Goal: Browse casually: Explore the website without a specific task or goal

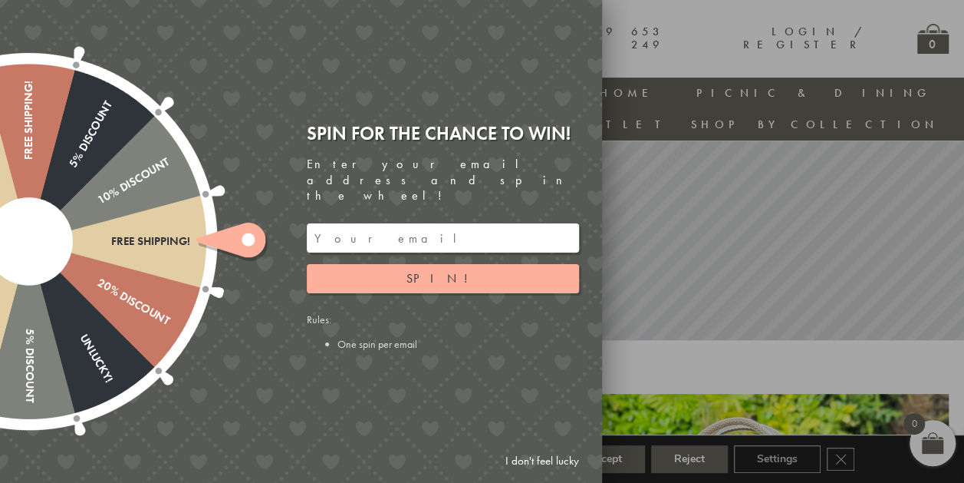
scroll to position [252, 0]
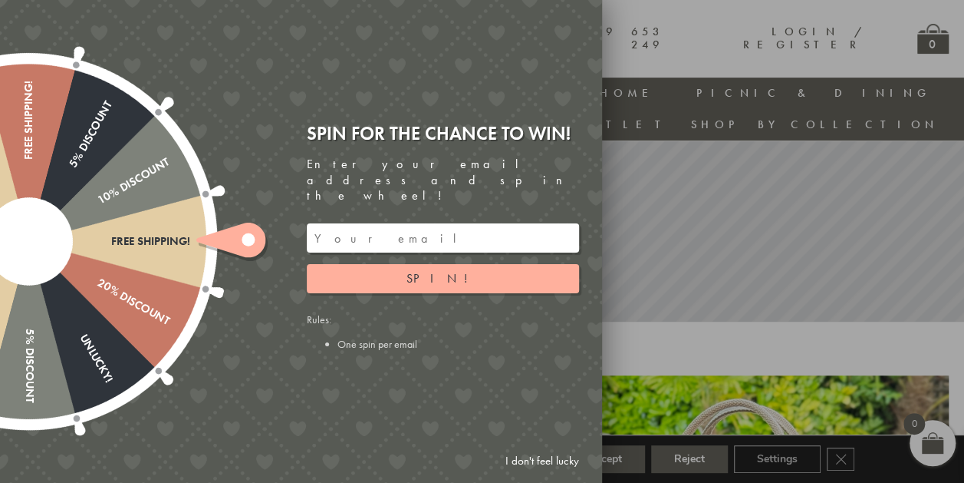
click at [531, 463] on link "I don't feel lucky" at bounding box center [542, 460] width 89 height 28
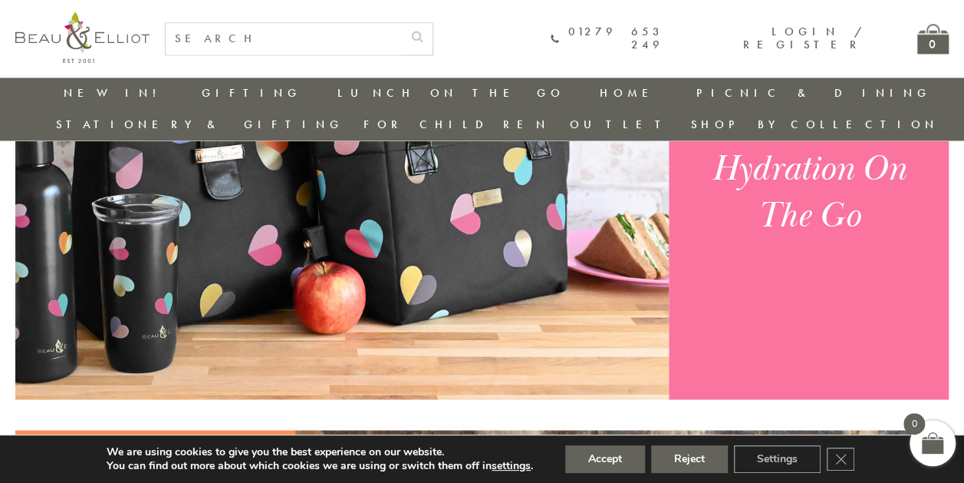
scroll to position [1042, 0]
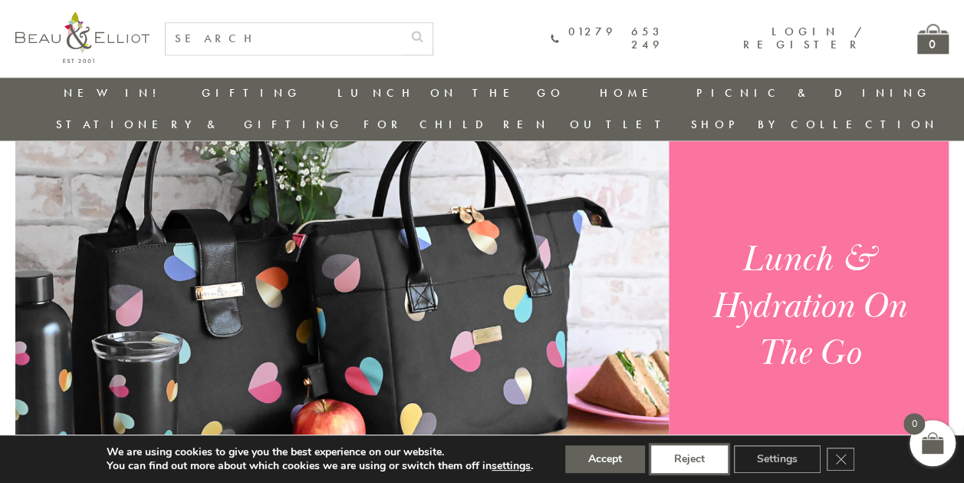
click at [690, 460] on button "Reject" at bounding box center [689, 459] width 77 height 28
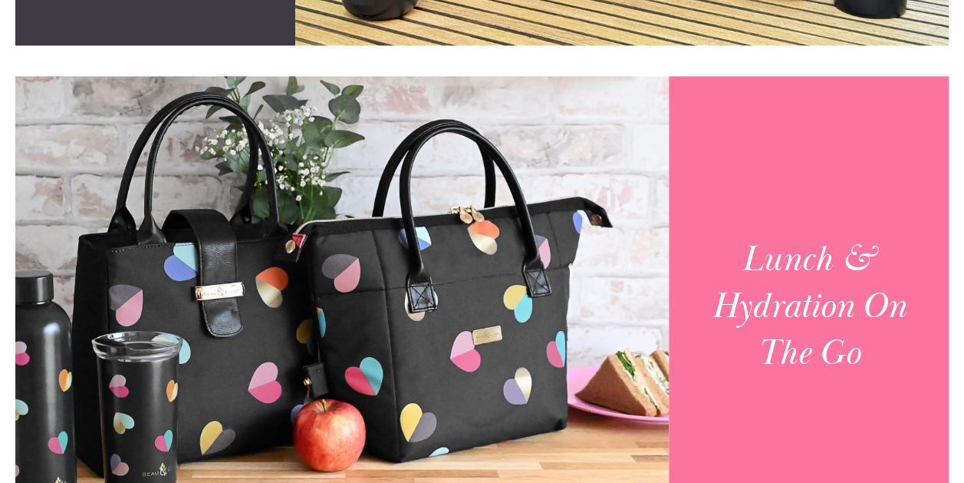
click at [670, 190] on div "Lunch & Hydration On The Go" at bounding box center [809, 306] width 280 height 232
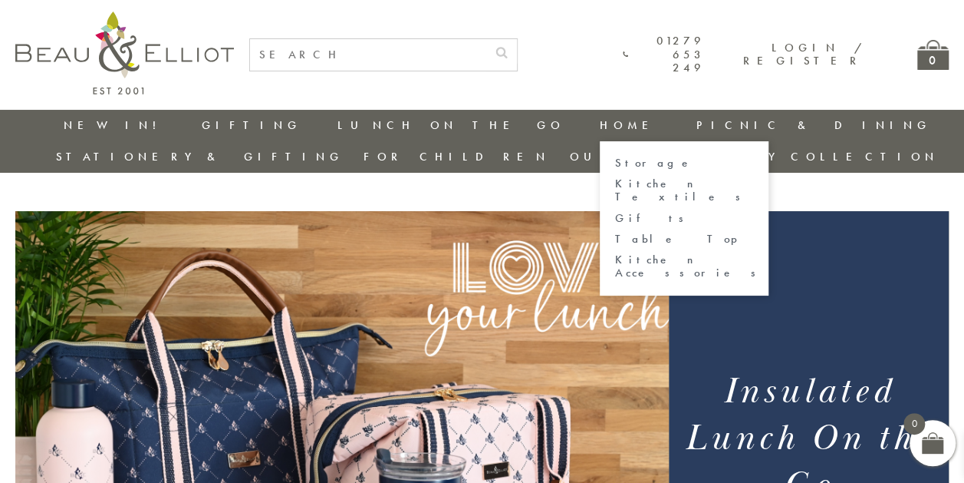
click at [615, 161] on link "Storage" at bounding box center [684, 162] width 138 height 13
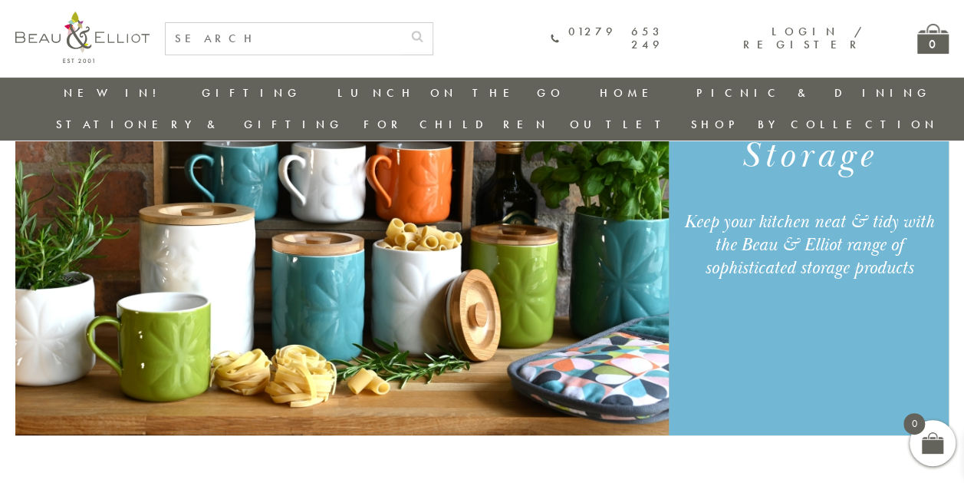
scroll to position [204, 0]
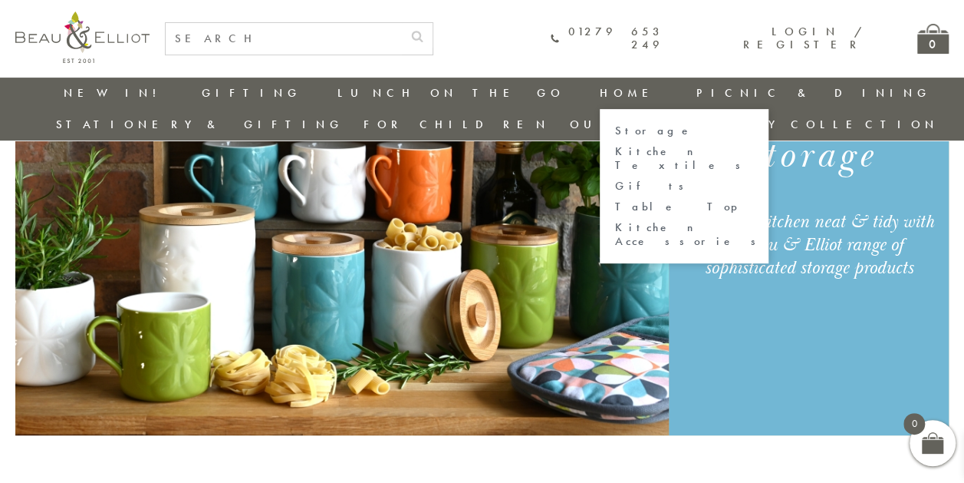
click at [615, 200] on link "Table Top" at bounding box center [684, 206] width 138 height 13
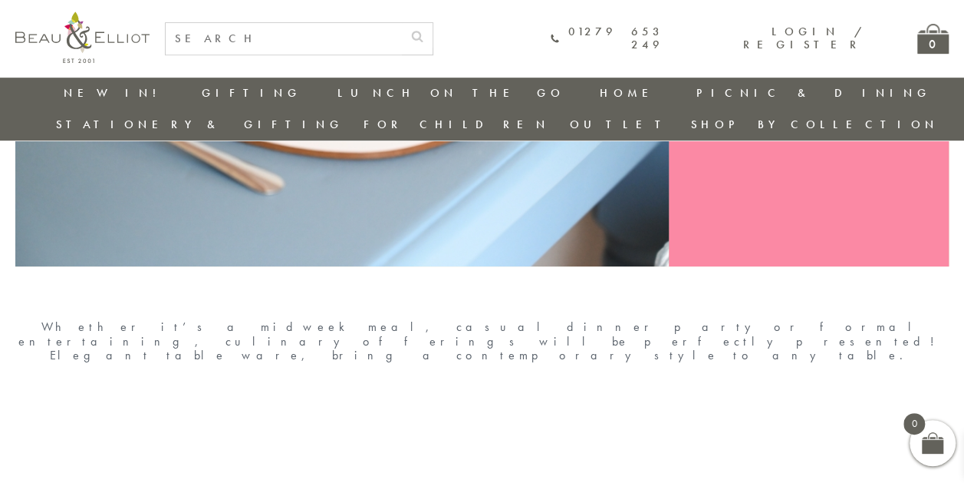
scroll to position [344, 0]
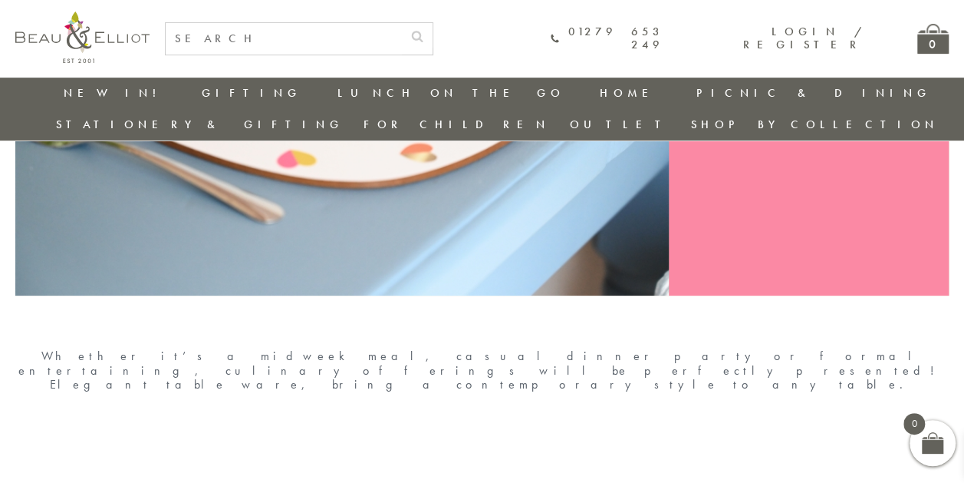
click at [241, 39] on input "text" at bounding box center [284, 38] width 236 height 31
type input "mugs"
click at [402, 23] on button "submit" at bounding box center [417, 35] width 31 height 25
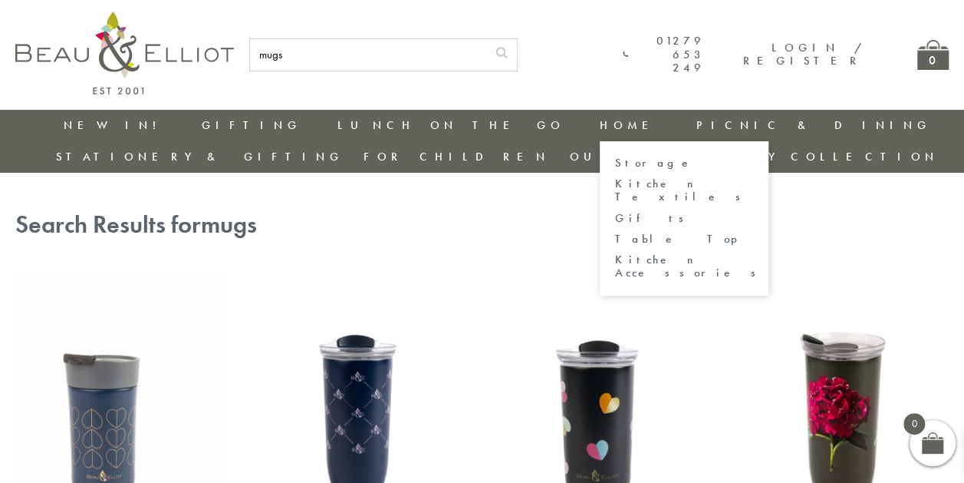
click at [615, 232] on link "Table Top" at bounding box center [684, 238] width 138 height 13
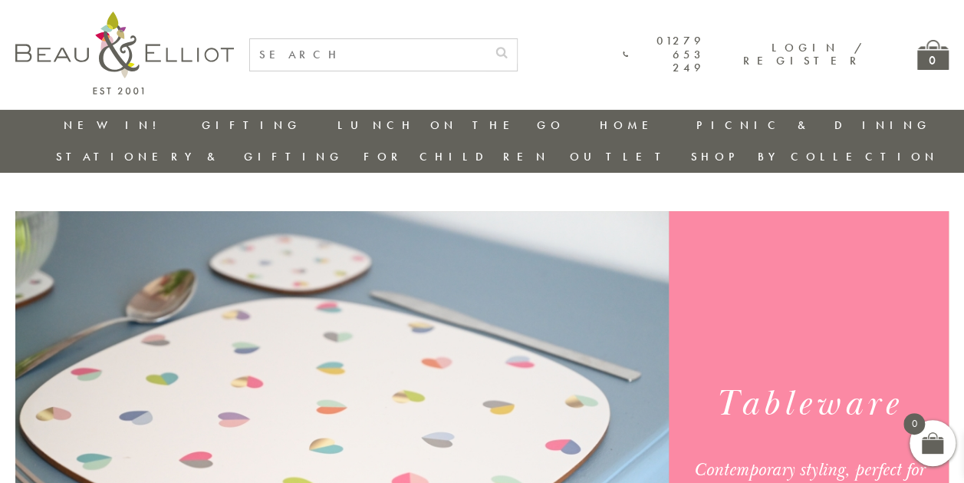
click at [671, 149] on link "Outlet" at bounding box center [620, 156] width 102 height 15
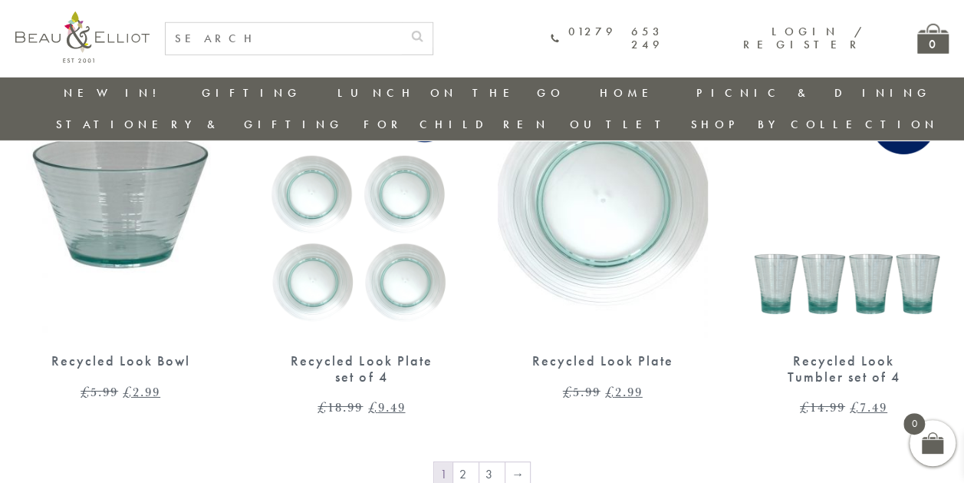
scroll to position [2291, 0]
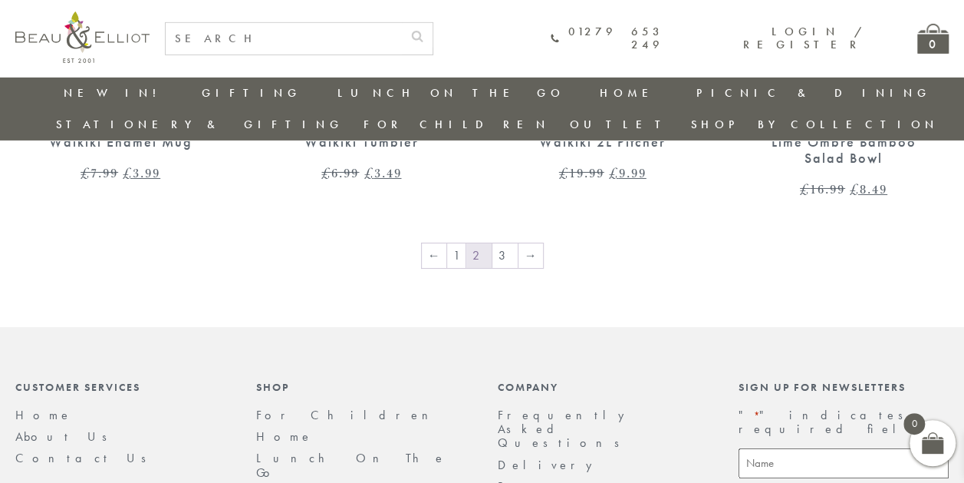
scroll to position [2402, 0]
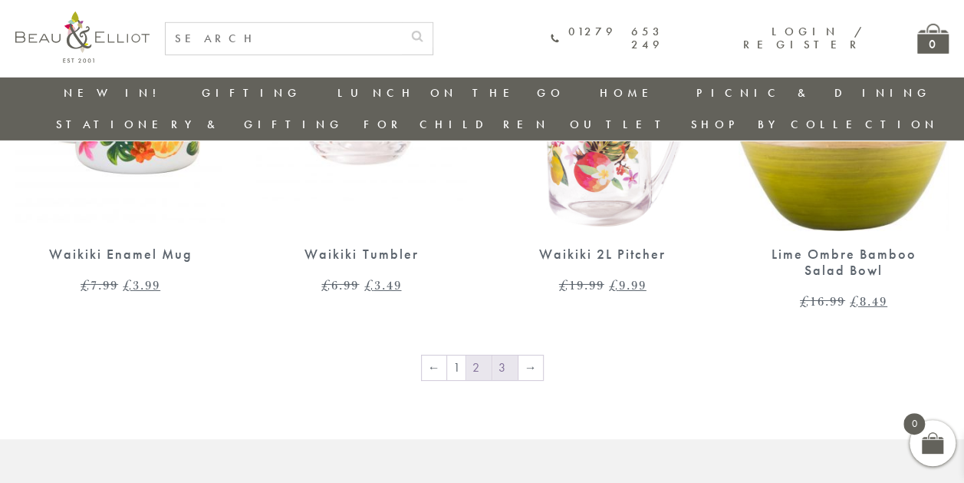
click at [504, 355] on link "3" at bounding box center [505, 367] width 25 height 25
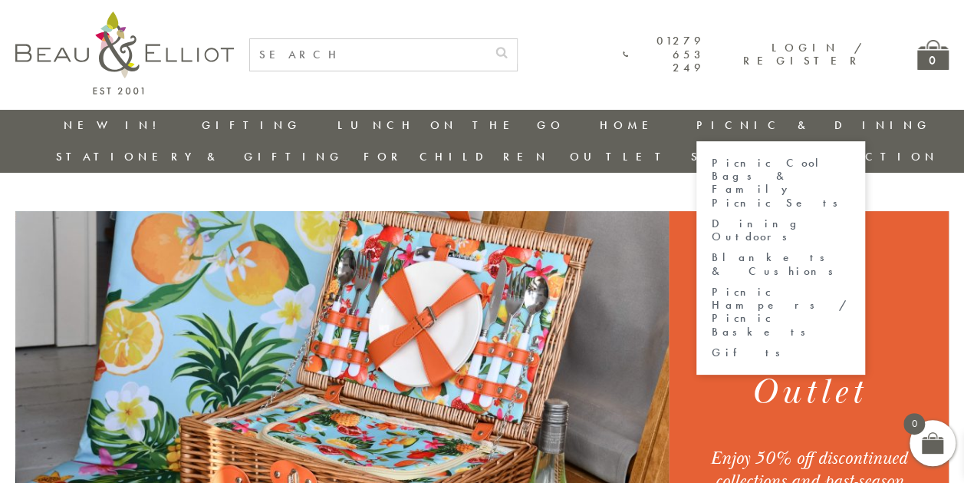
click at [697, 121] on link "Picnic & Dining" at bounding box center [814, 124] width 235 height 15
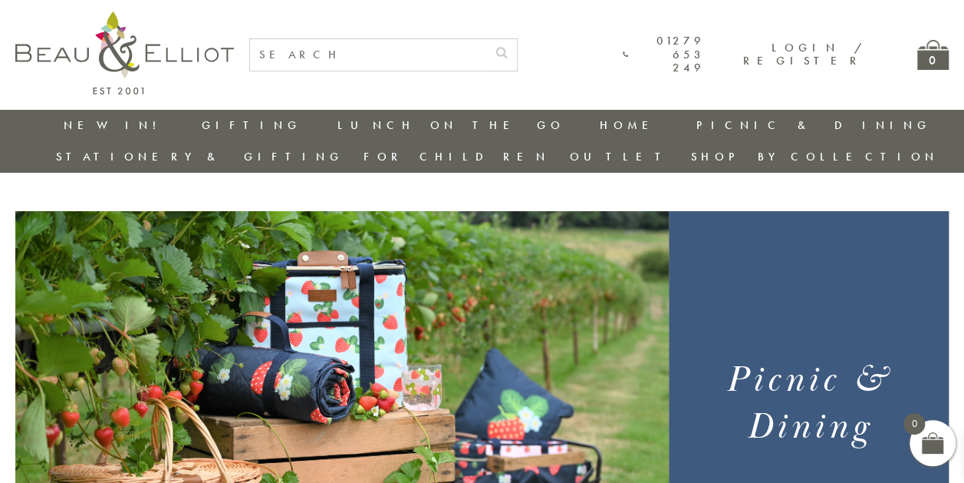
click at [344, 149] on link "Stationery & Gifting" at bounding box center [200, 156] width 288 height 15
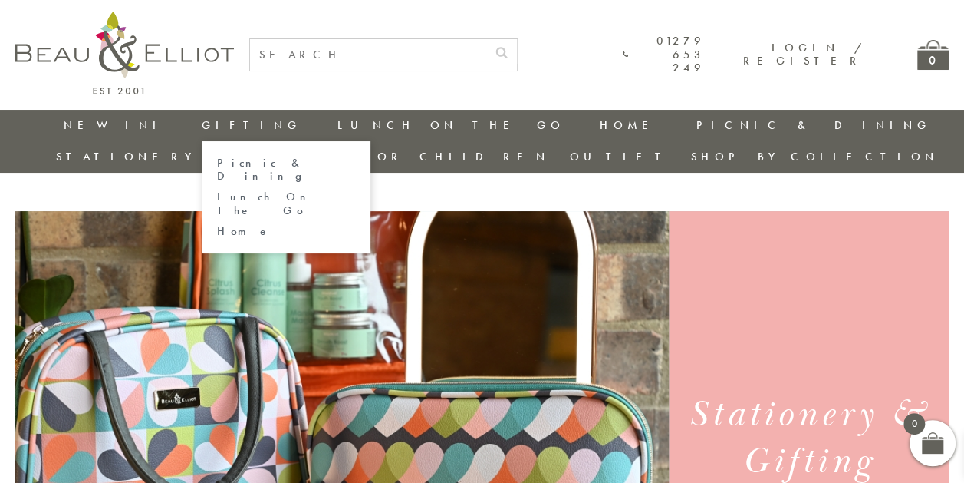
click at [217, 225] on link "Home" at bounding box center [286, 231] width 138 height 13
